Goal: Task Accomplishment & Management: Use online tool/utility

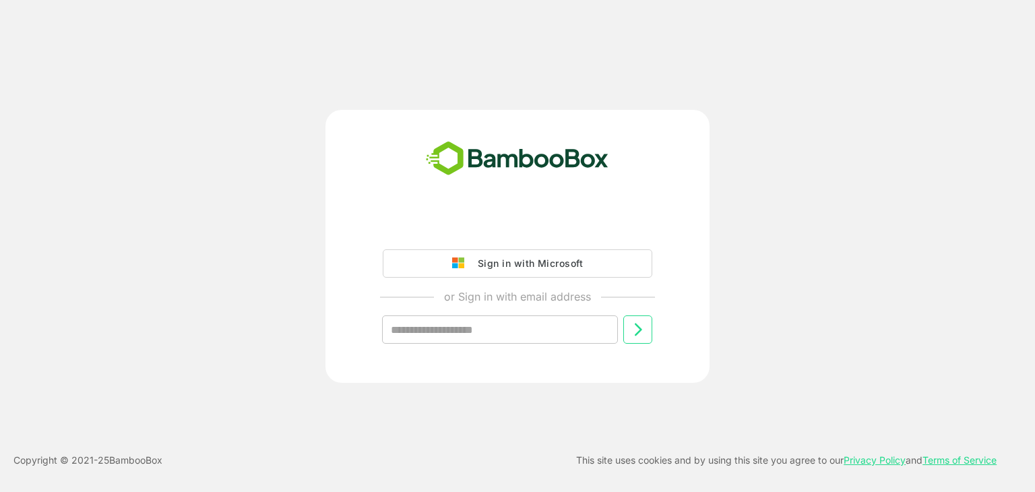
click at [561, 325] on input "text" at bounding box center [500, 329] width 236 height 28
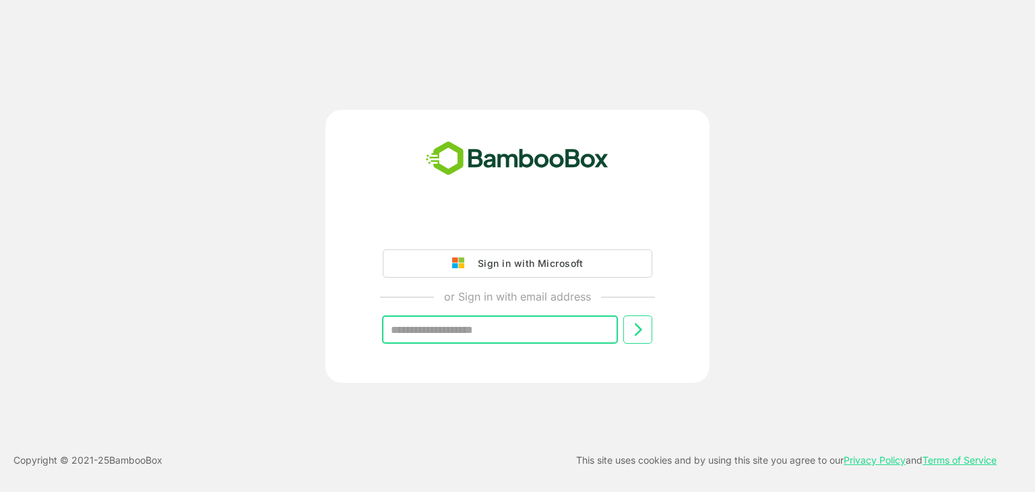
type input "**********"
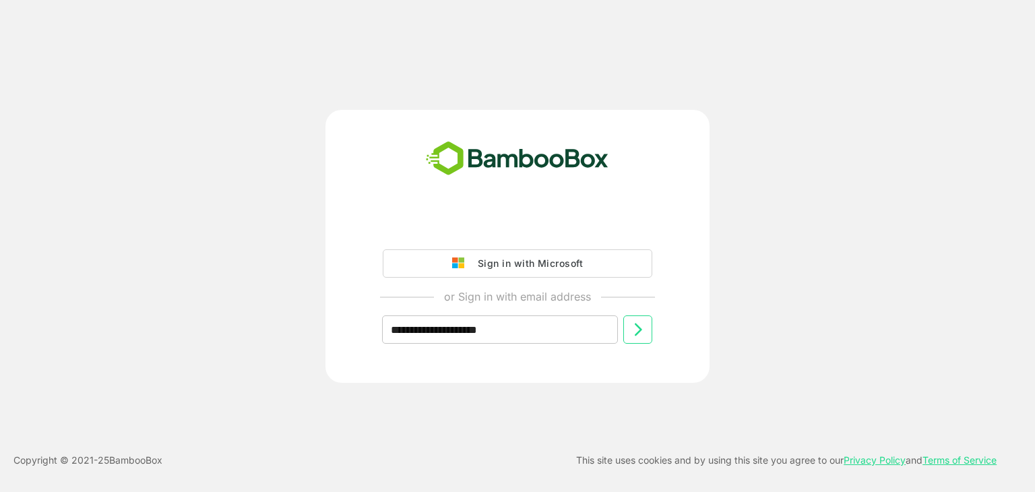
click at [639, 330] on icon at bounding box center [638, 330] width 16 height 16
